Goal: Check status: Check status

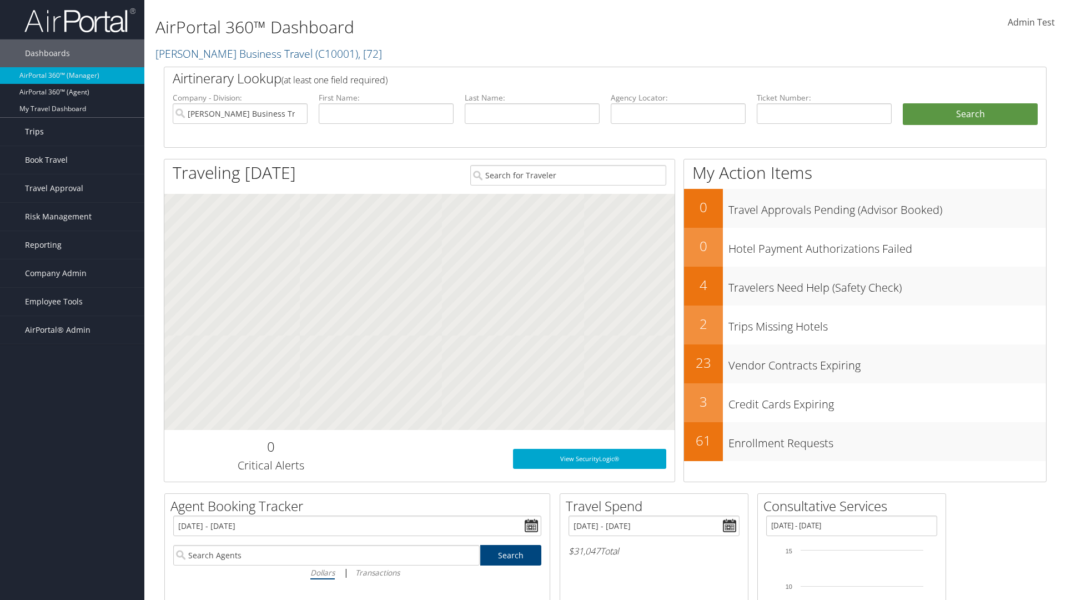
click at [72, 132] on link "Trips" at bounding box center [72, 132] width 144 height 28
click at [72, 187] on link "Past Trips" at bounding box center [72, 187] width 144 height 17
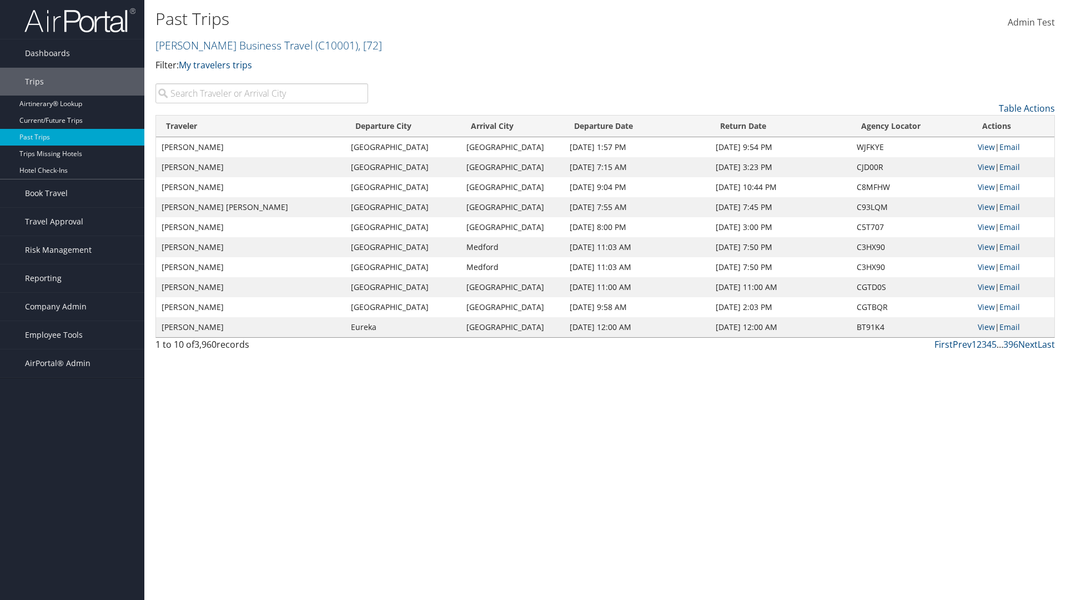
click at [261, 93] on input "search" at bounding box center [261, 93] width 213 height 20
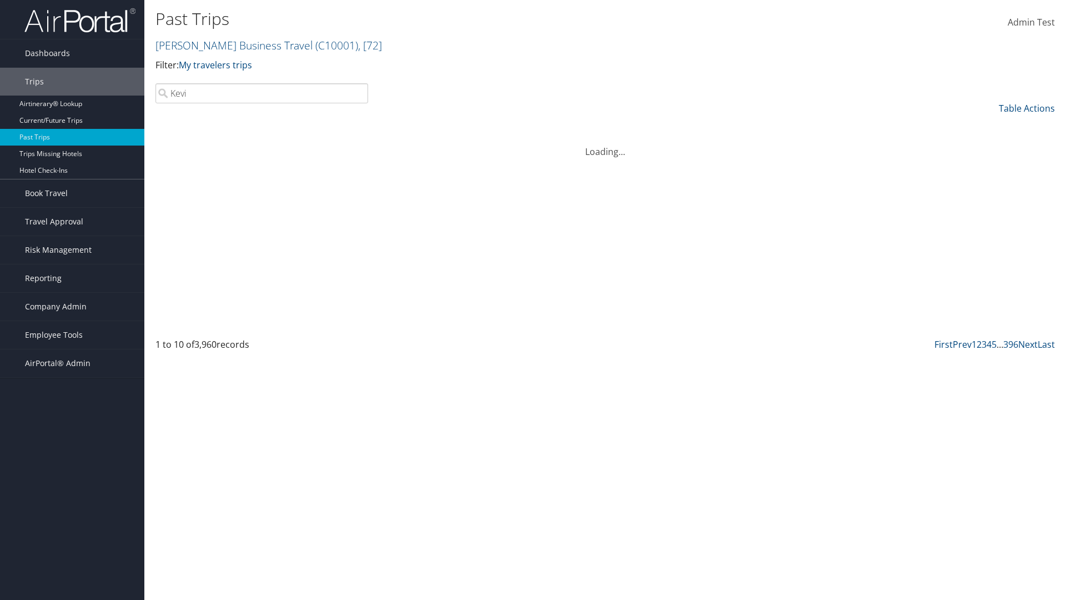
type input "[PERSON_NAME]"
click at [261, 93] on input "search" at bounding box center [261, 93] width 213 height 20
type input "[GEOGRAPHIC_DATA]"
